Goal: Task Accomplishment & Management: Use online tool/utility

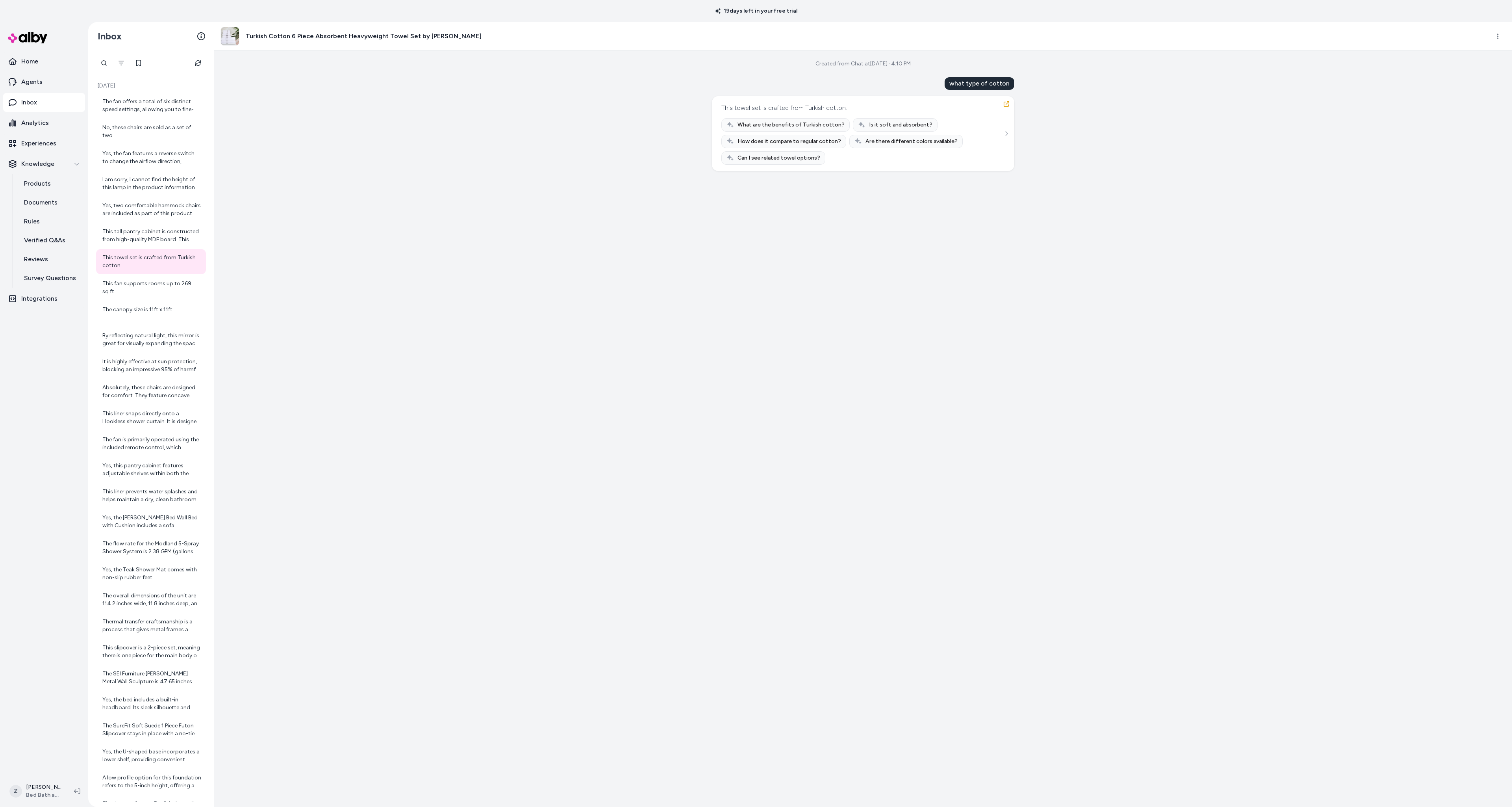
click at [528, 252] on div "Created from Chat at Sep 25, 2025 · 4:10 PM what type of cotton This towel set …" at bounding box center [863, 429] width 1298 height 756
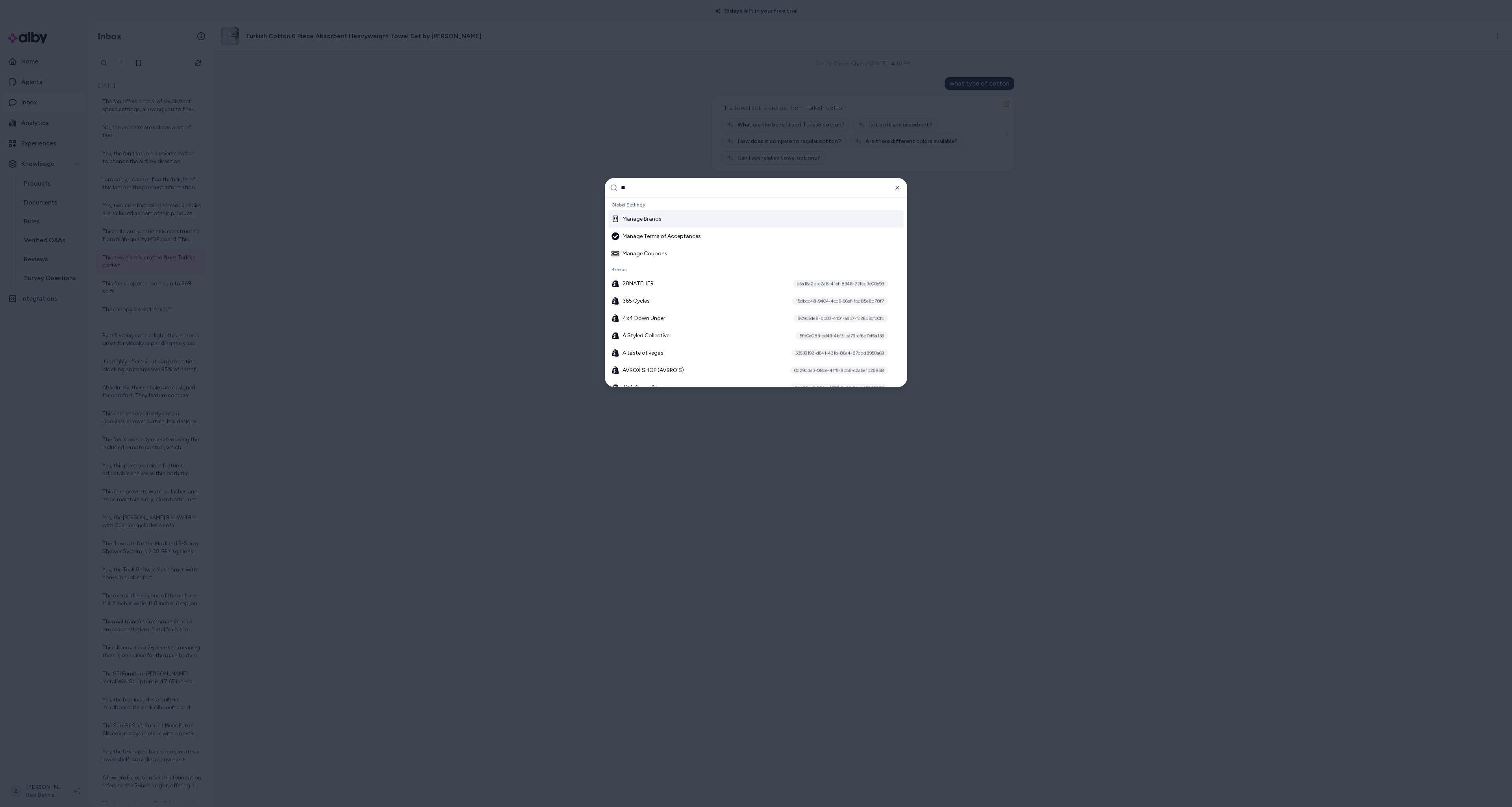
type input "***"
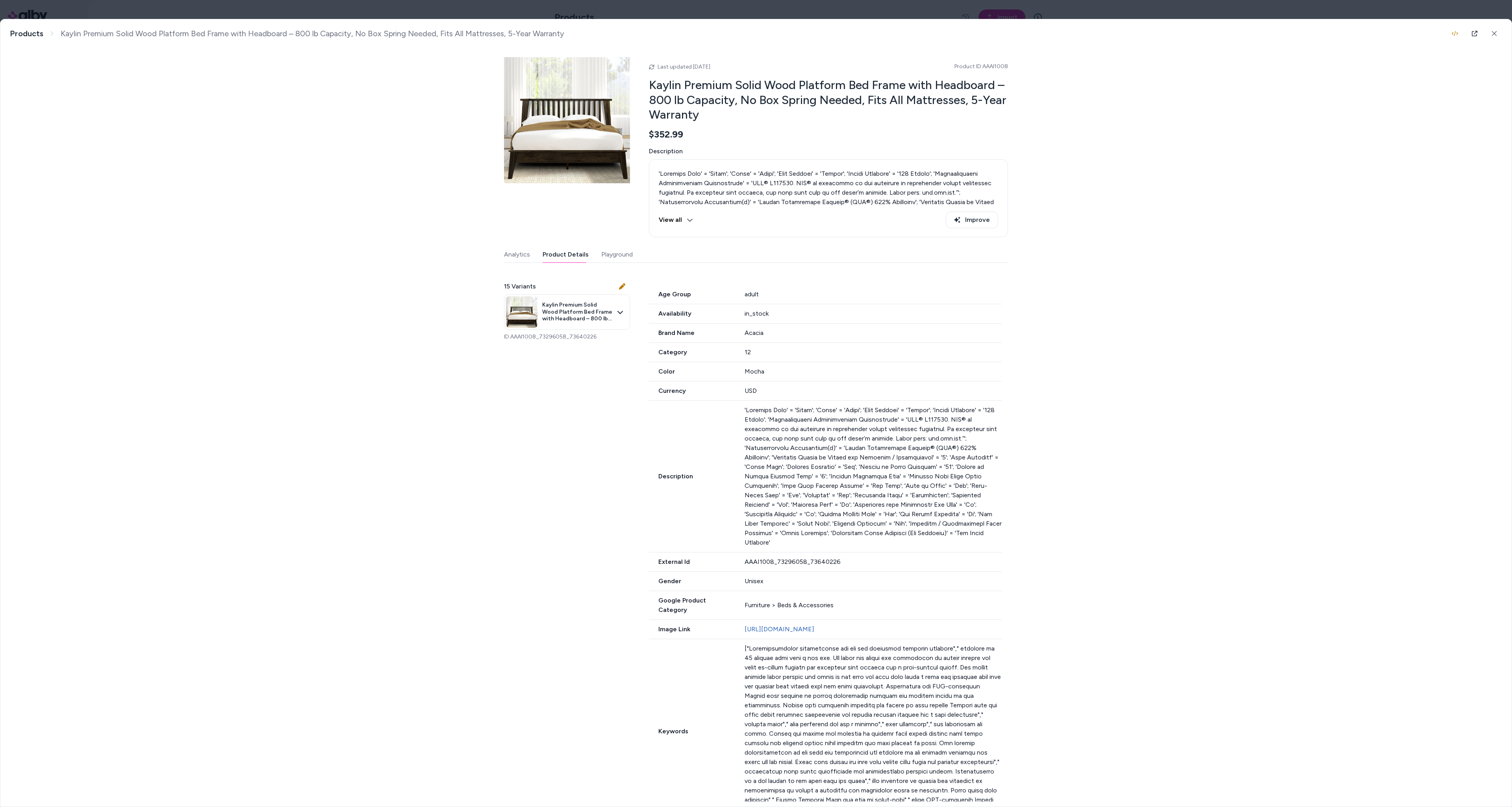
click at [682, 4] on body "Home Agents Inbox Analytics Experiences Knowledge Products Documents Rules Veri…" at bounding box center [756, 403] width 1512 height 807
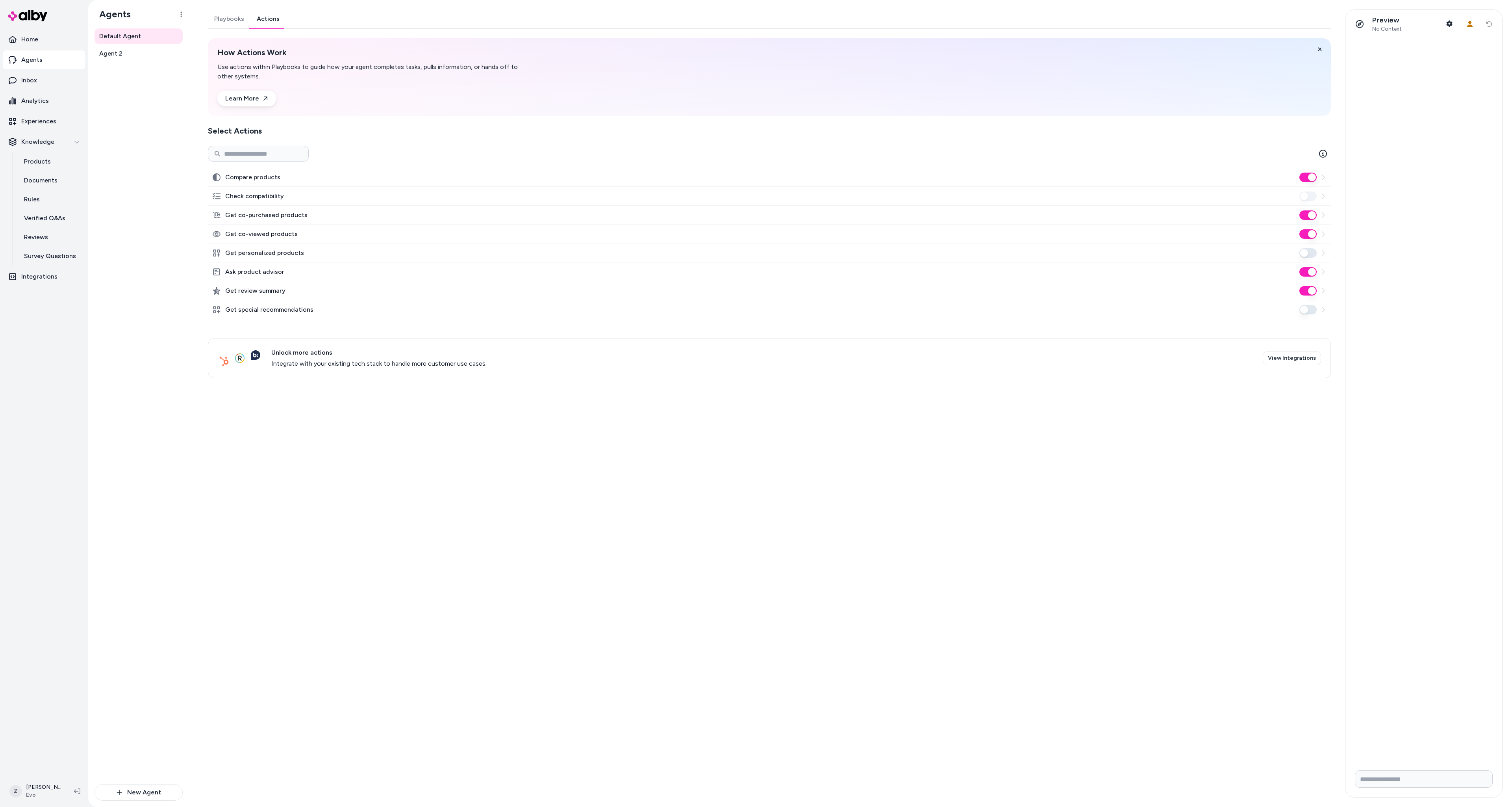
click at [599, 6] on div "Default Agent Playbooks Actions How Actions Work Use actions within Playbooks t…" at bounding box center [850, 403] width 1323 height 807
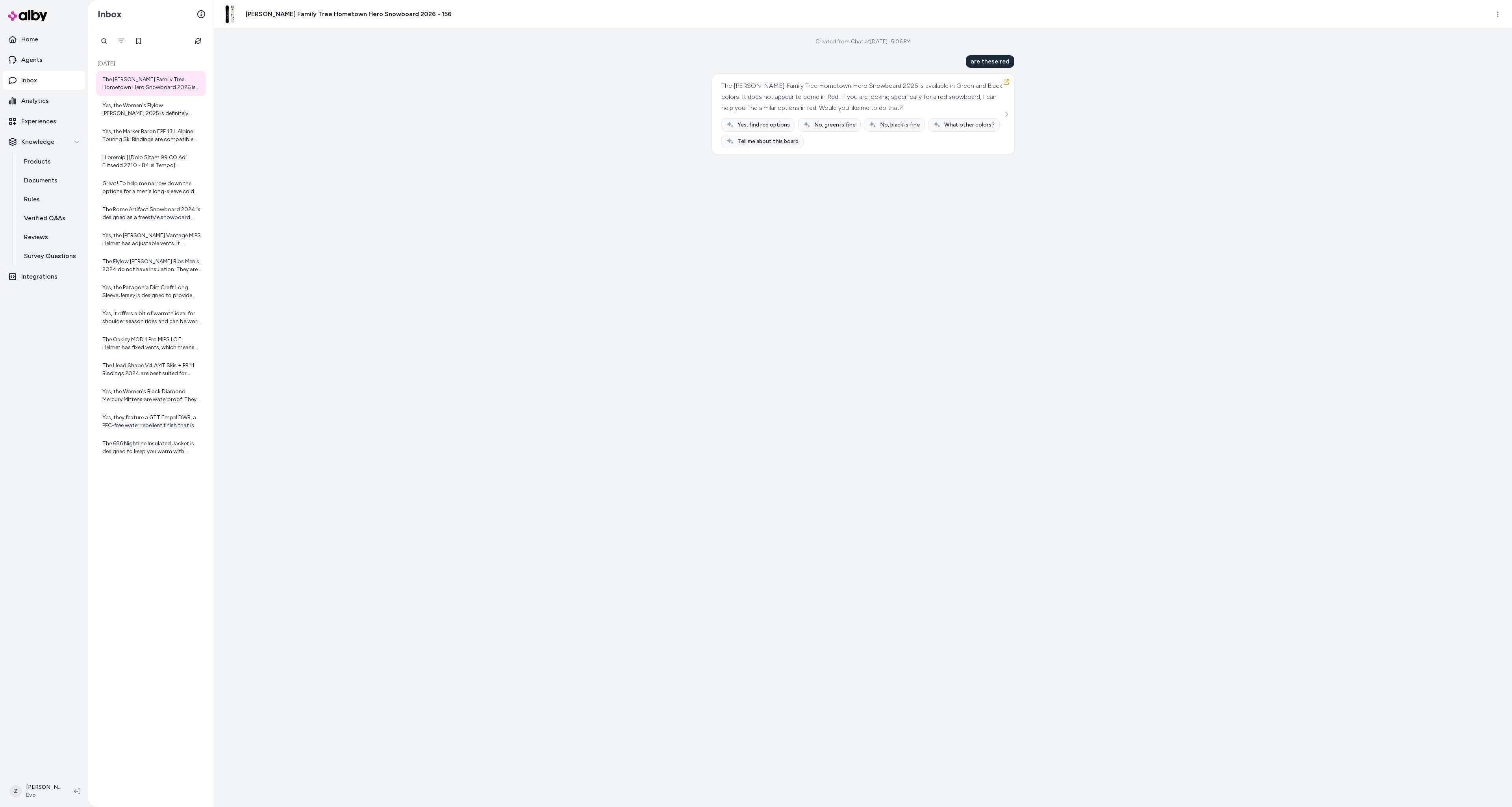
click at [284, 164] on div "Created from Chat at Sep 25, 2025 · 5:06 PM are these red The Burton Family Tre…" at bounding box center [863, 418] width 1298 height 779
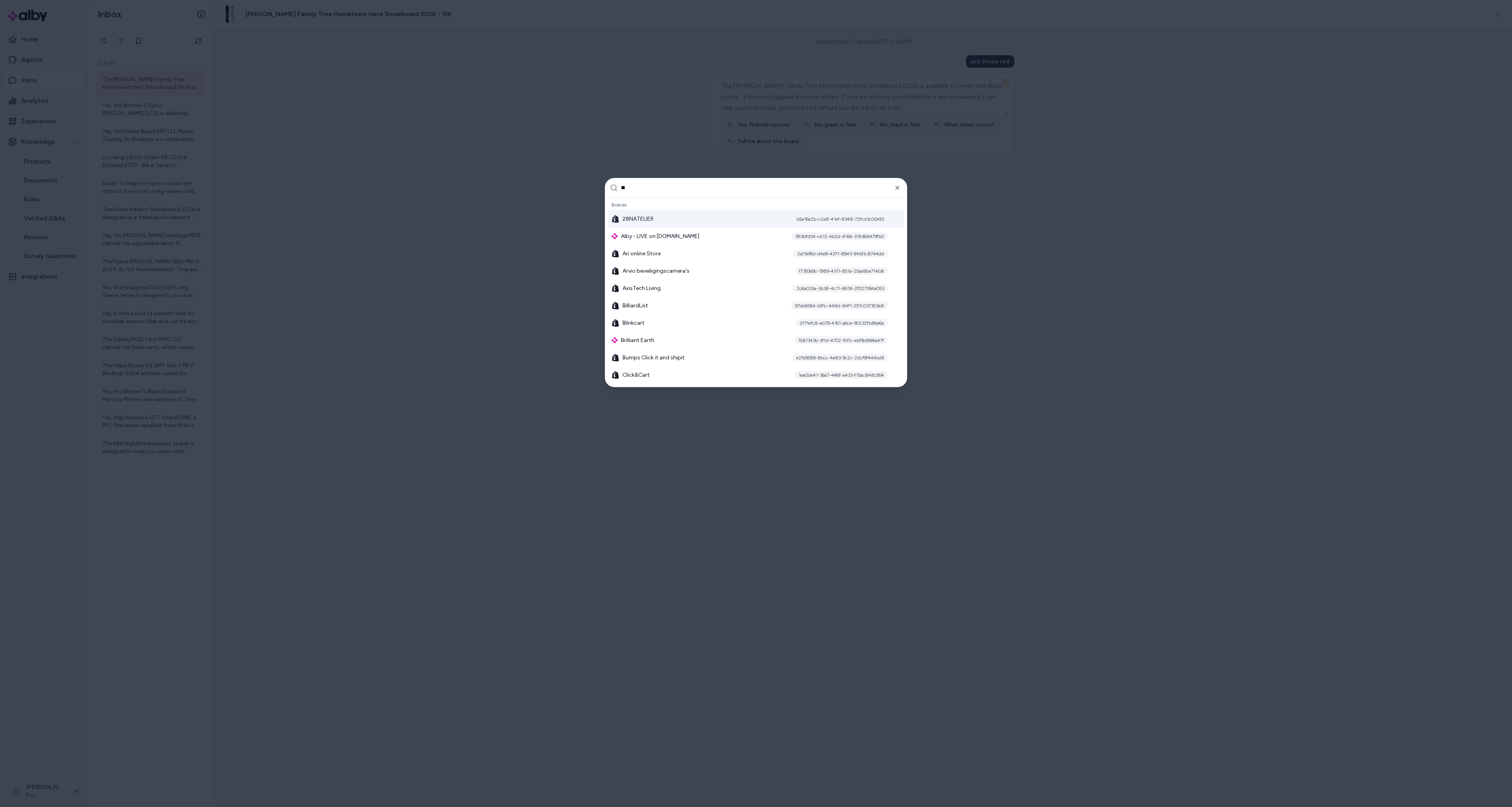
type input "***"
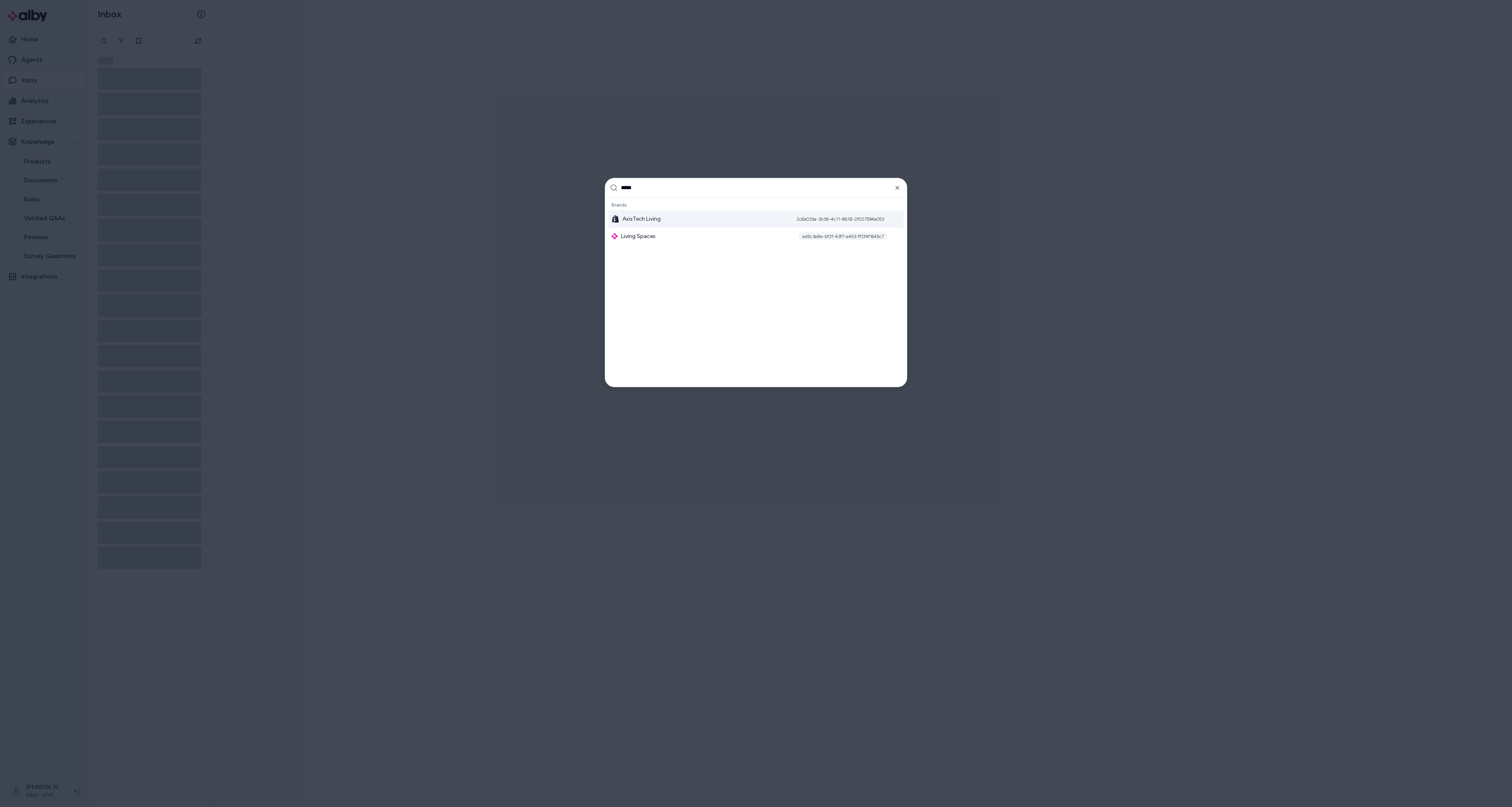
type input "******"
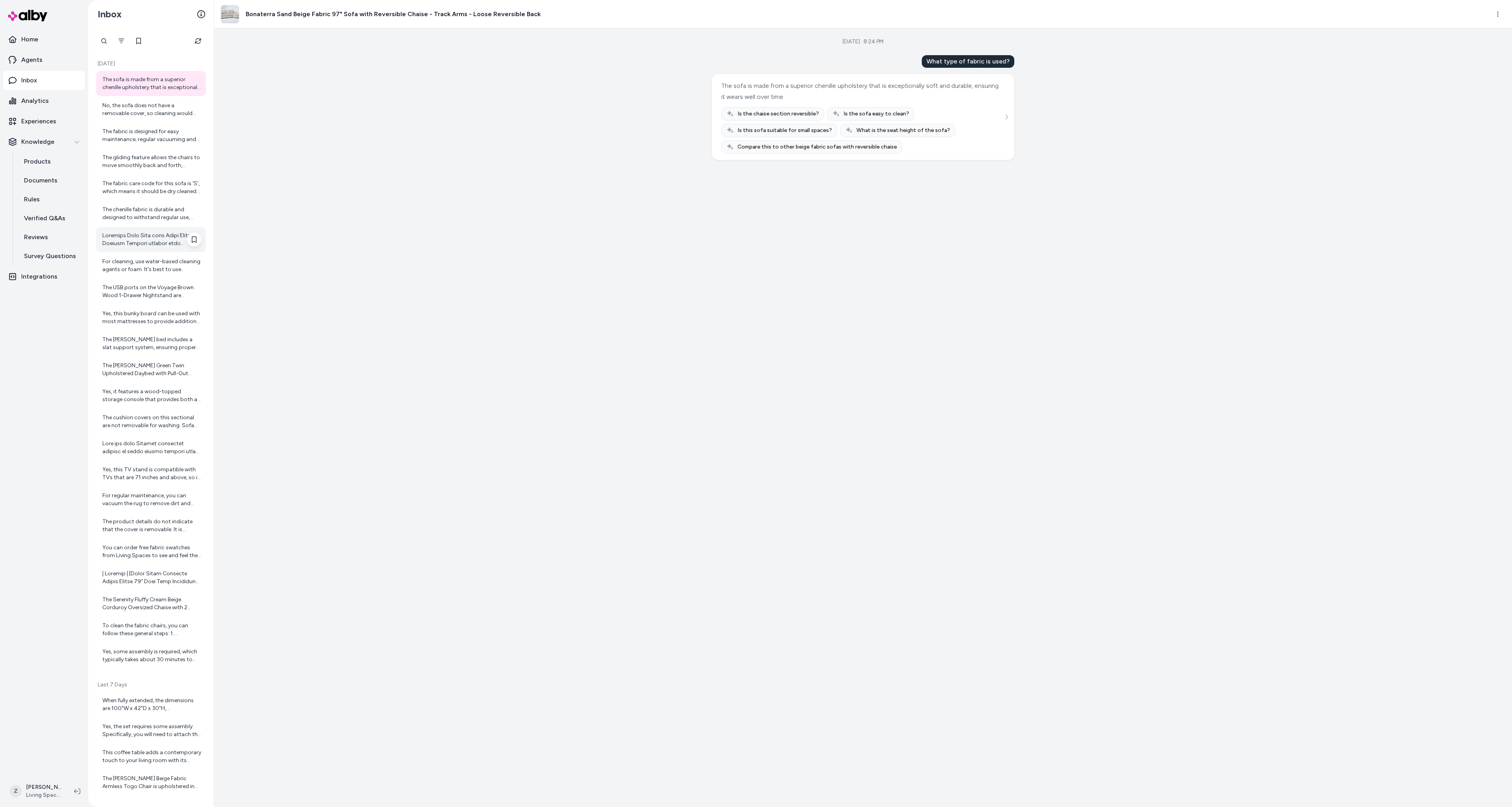
click at [152, 244] on div at bounding box center [152, 239] width 99 height 16
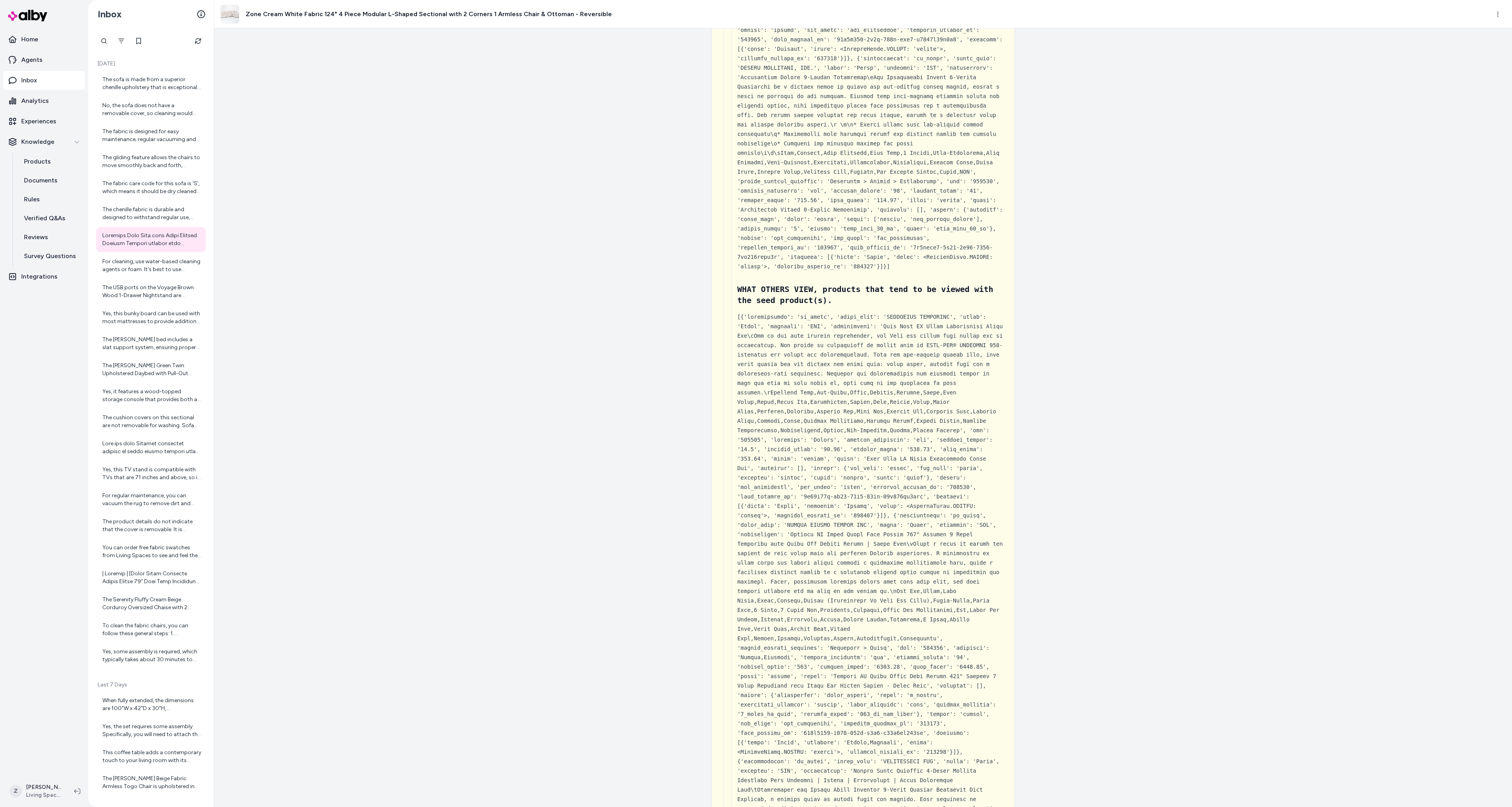
scroll to position [2672, 0]
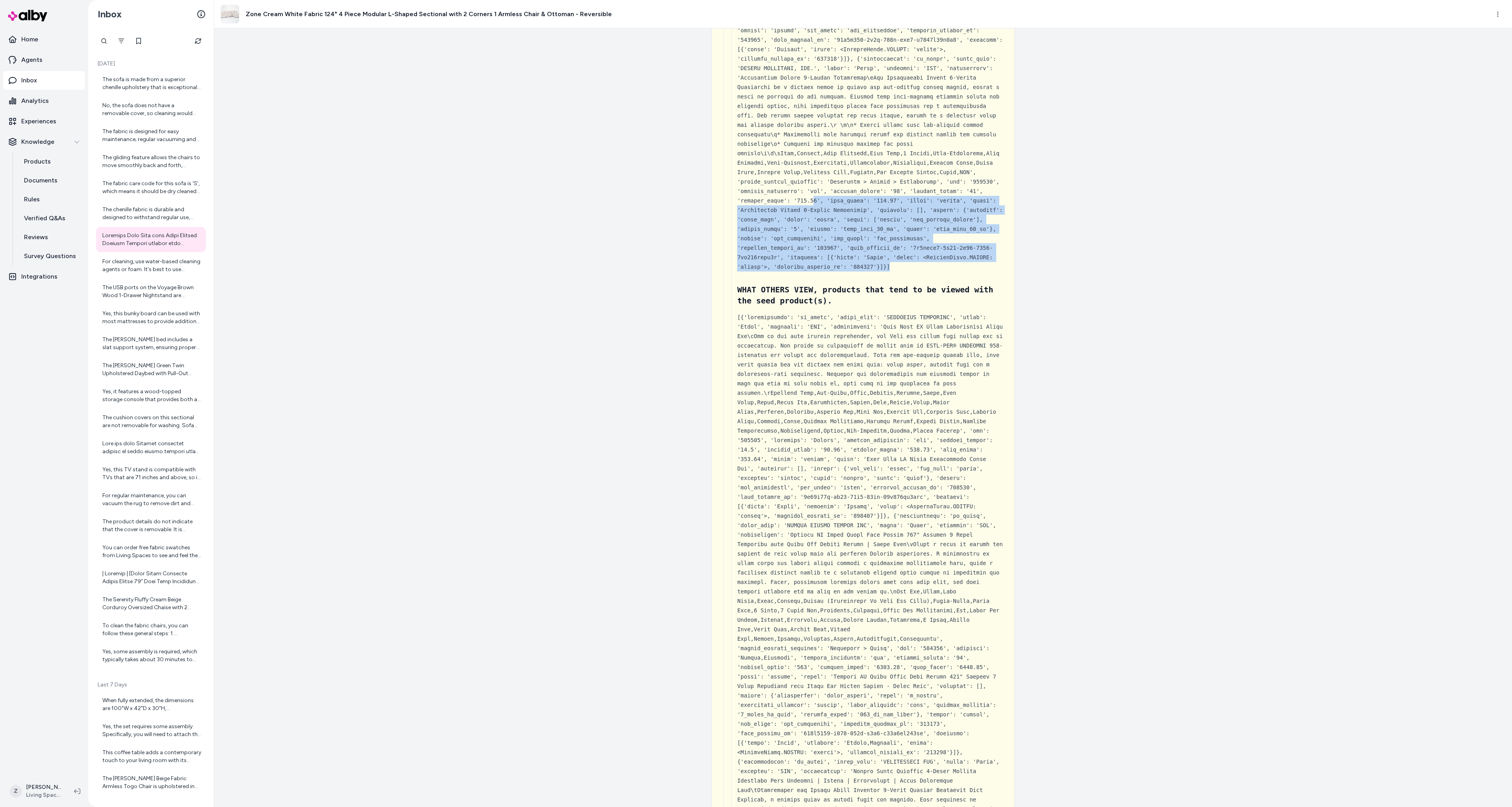
drag, startPoint x: 896, startPoint y: 269, endPoint x: 812, endPoint y: 204, distance: 106.2
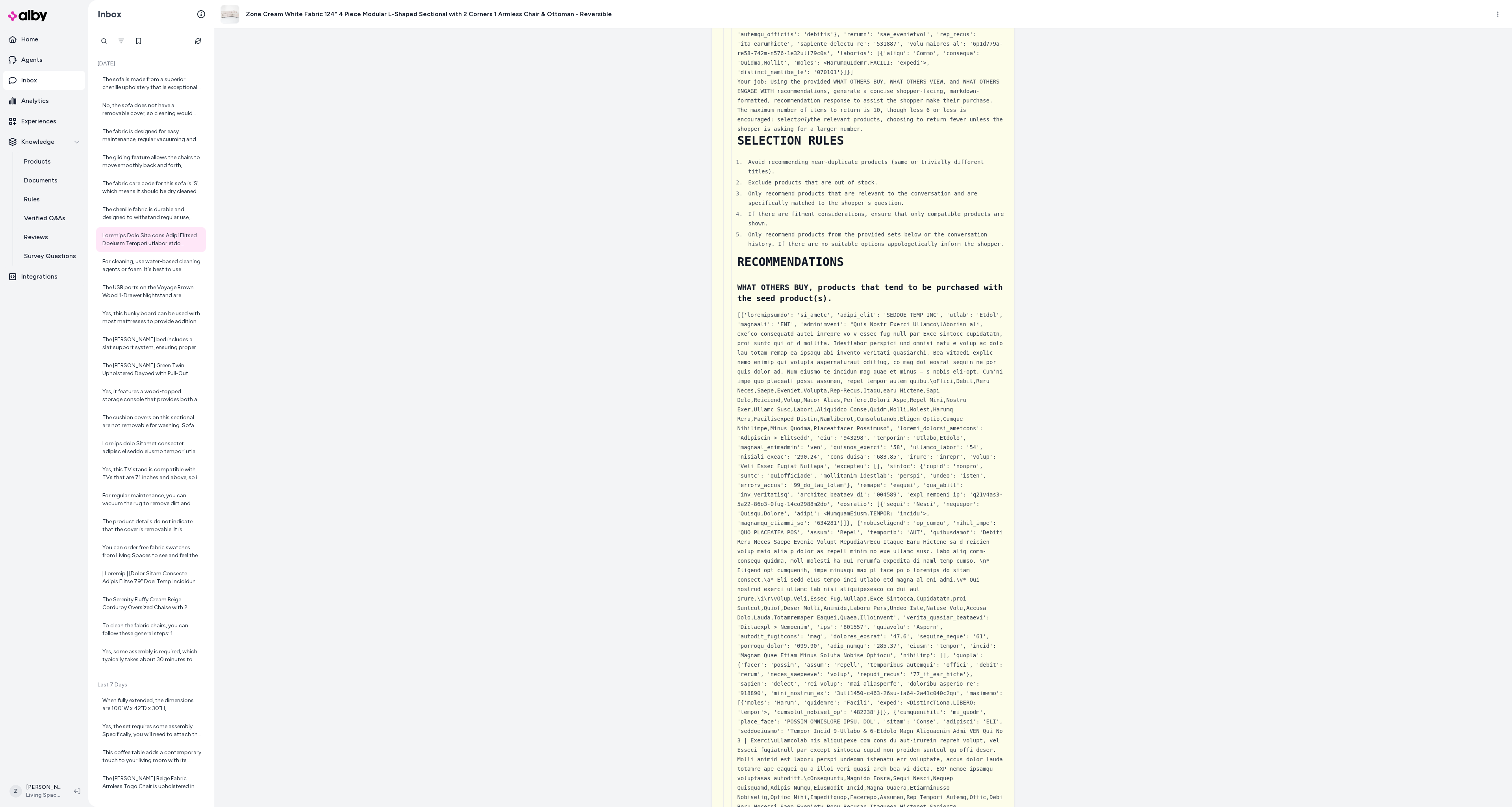
scroll to position [401, 0]
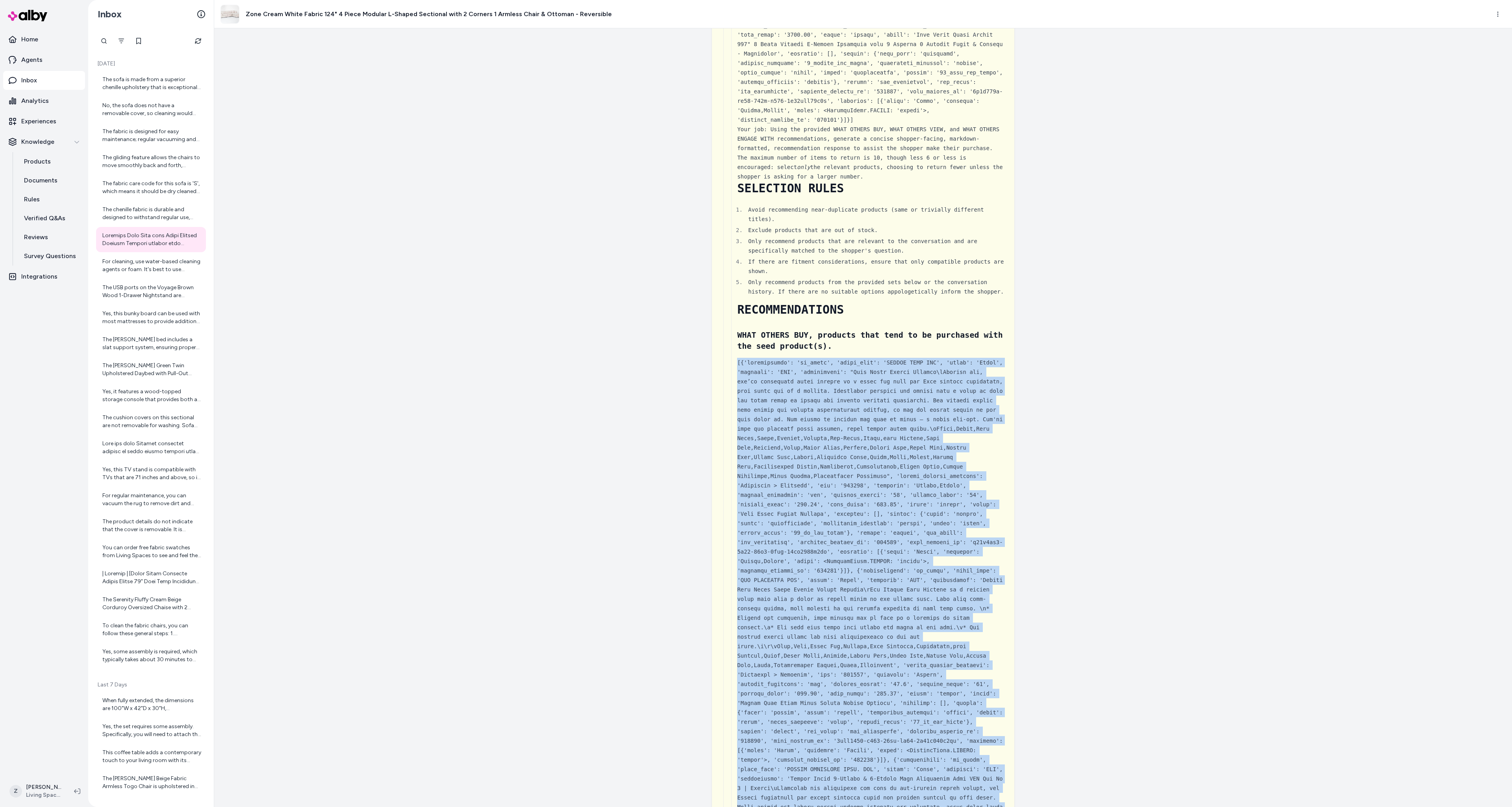
copy div "[{'availability': 'in_stock', 'brand_name': 'SUMMIT HOME LLC', 'color': 'White'…"
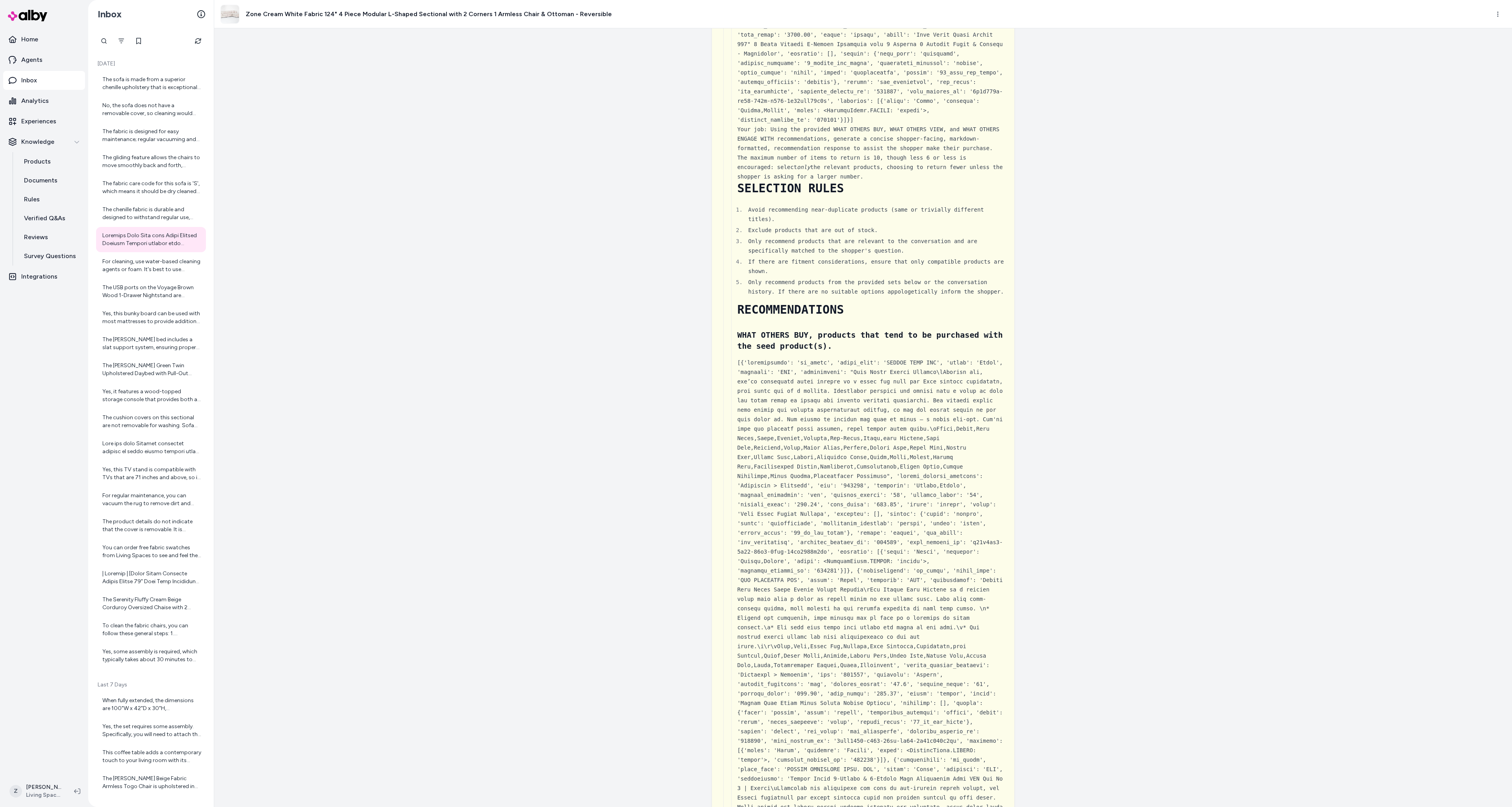
click at [700, 354] on div "Created from Chat at Sep 25, 2025 · 8:23 PM i'm zahi and i want special recs. c…" at bounding box center [863, 418] width 1298 height 779
click at [381, 111] on div "Created from Chat at Sep 25, 2025 · 8:23 PM i'm zahi and i want special recs. c…" at bounding box center [863, 418] width 1298 height 779
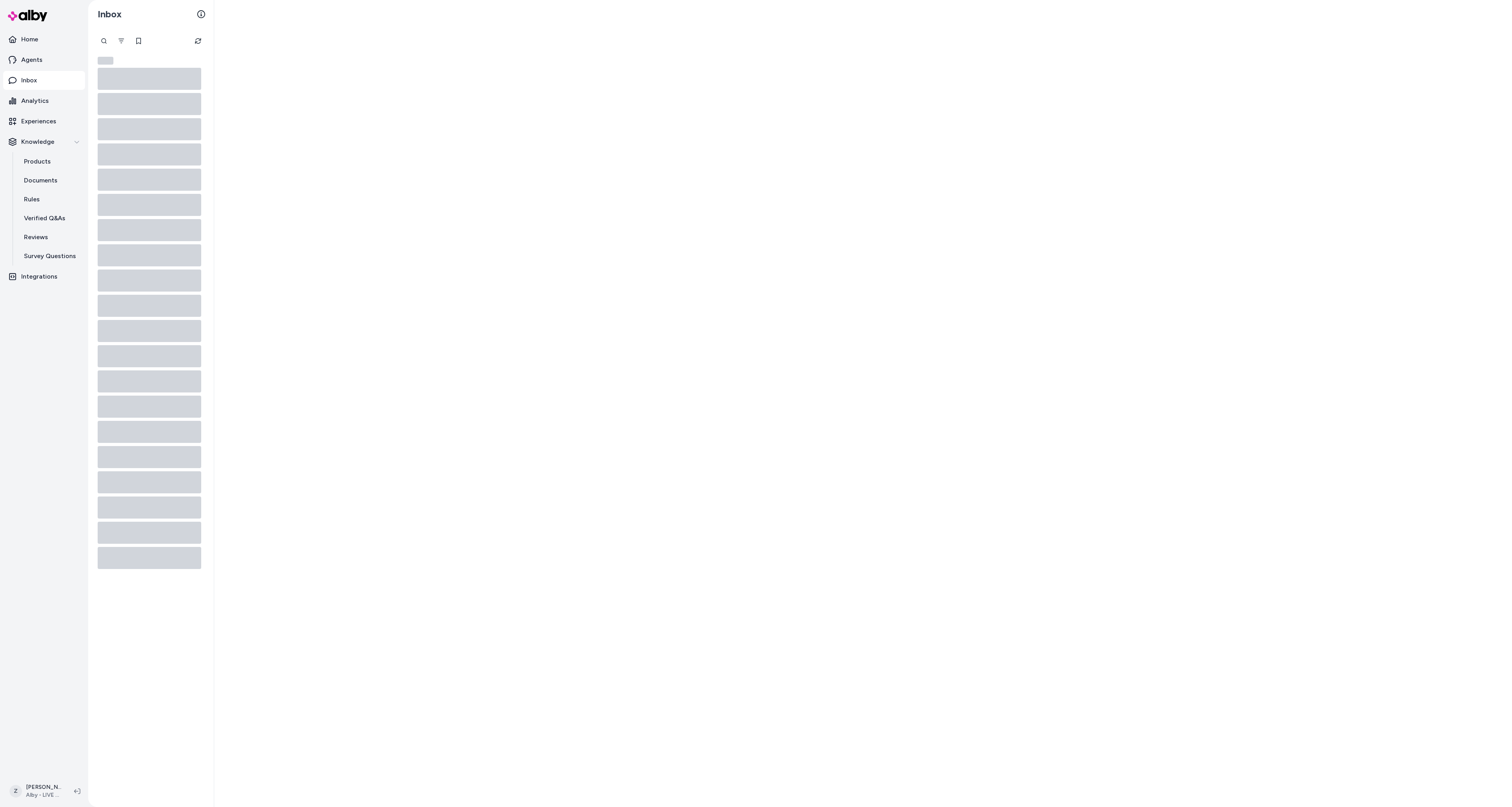
click at [384, 107] on div at bounding box center [863, 403] width 1298 height 807
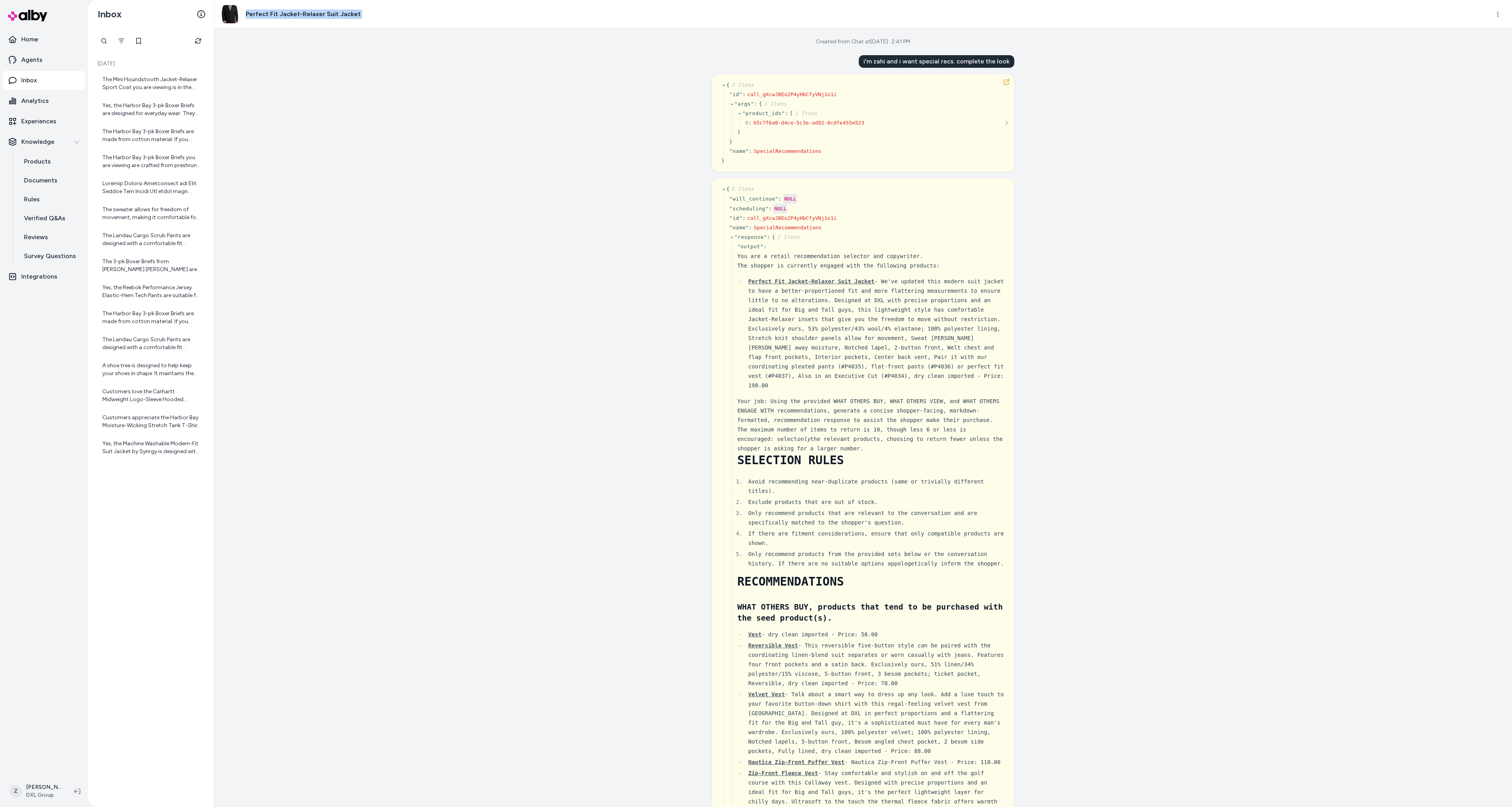
scroll to position [610, 0]
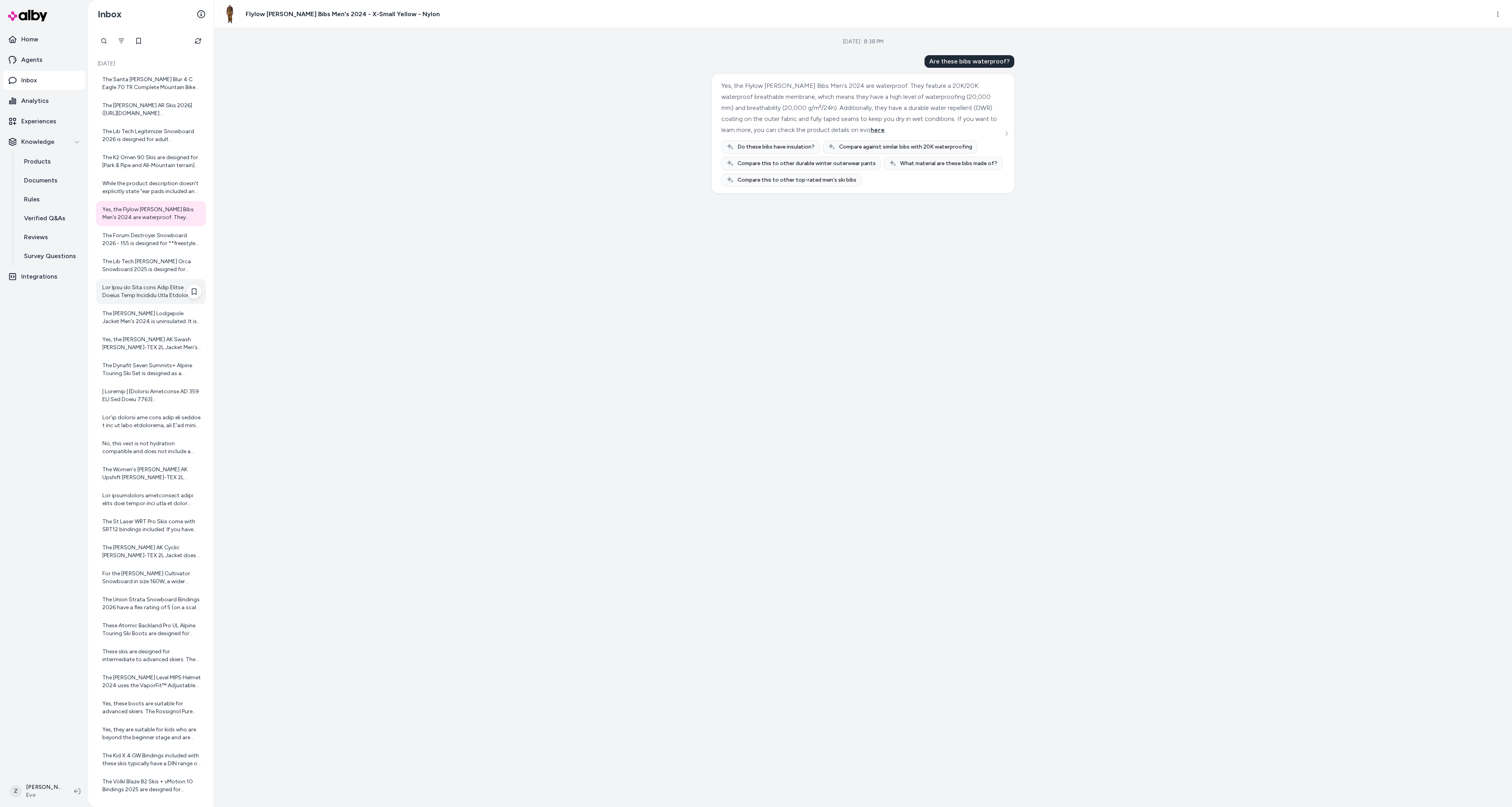
click at [158, 298] on div at bounding box center [152, 291] width 99 height 16
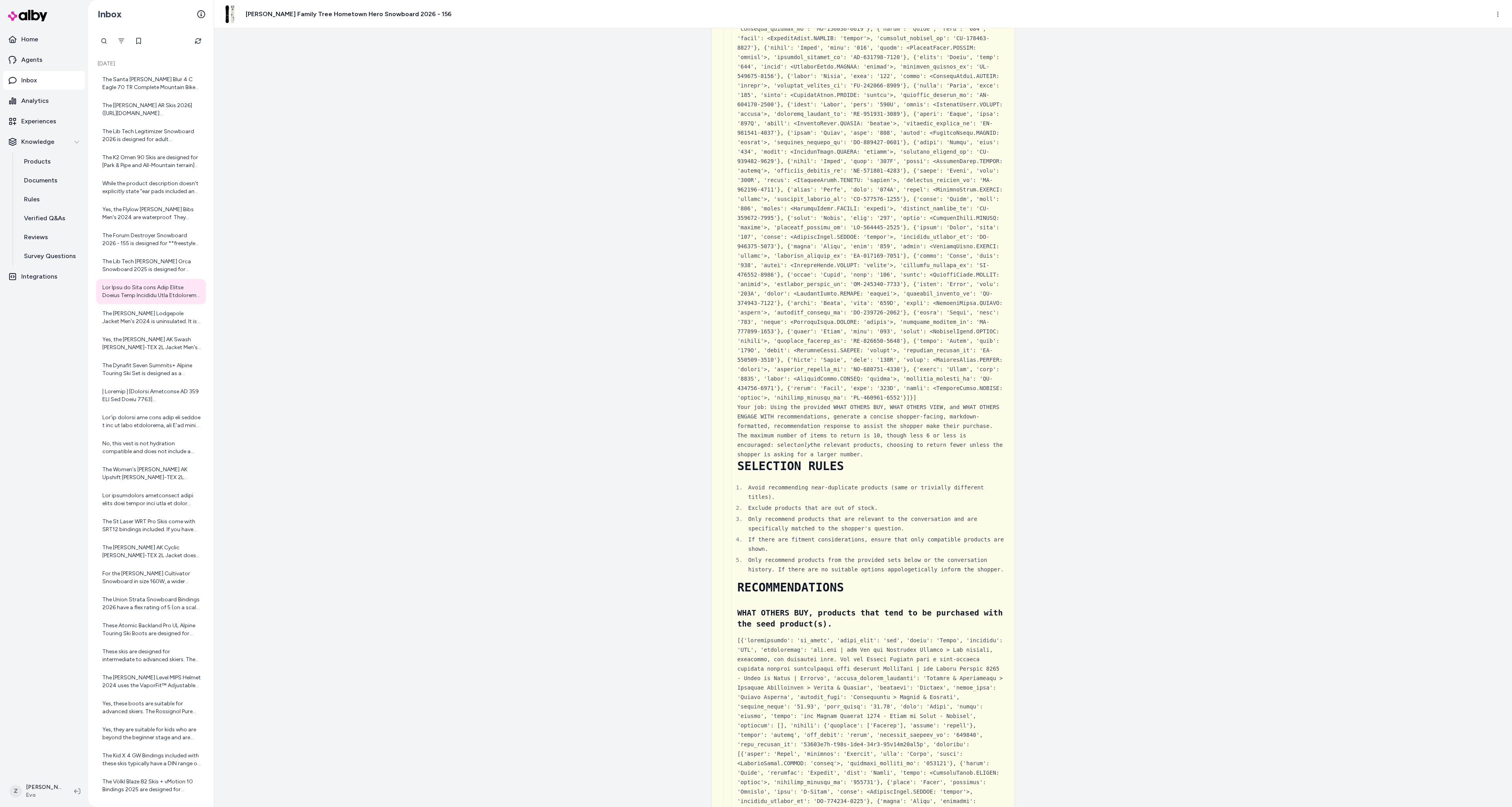
scroll to position [612, 0]
